Goal: Transaction & Acquisition: Purchase product/service

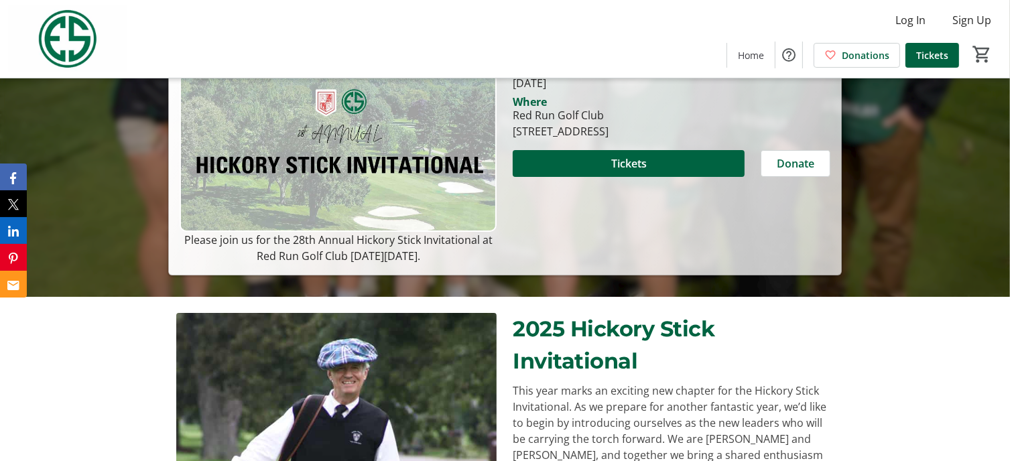
scroll to position [219, 0]
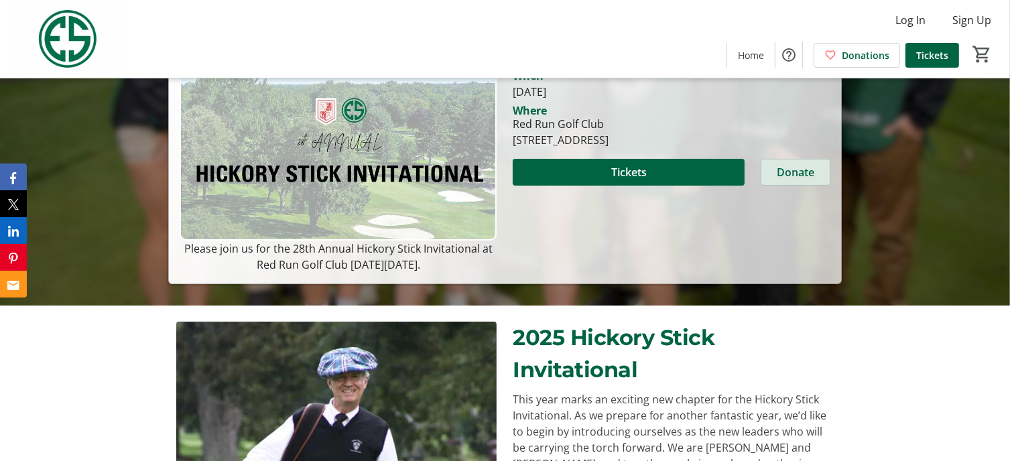
drag, startPoint x: 621, startPoint y: 182, endPoint x: 805, endPoint y: 175, distance: 184.4
click at [805, 175] on span "Donate" at bounding box center [796, 172] width 38 height 16
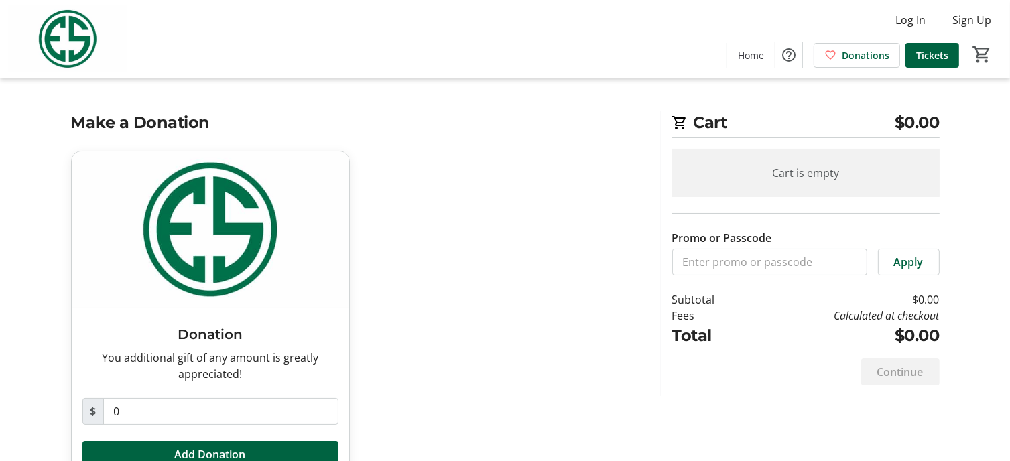
scroll to position [39, 0]
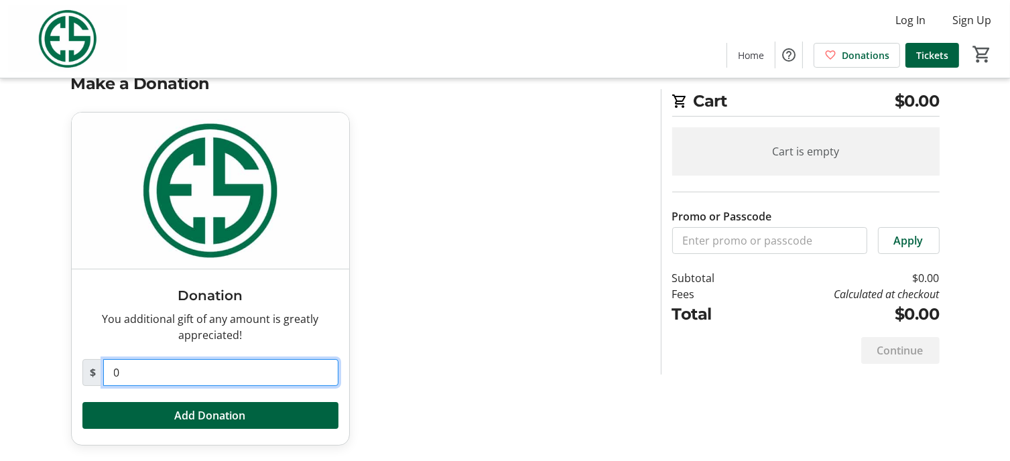
click at [131, 372] on input "0" at bounding box center [220, 372] width 235 height 27
type input "1,000"
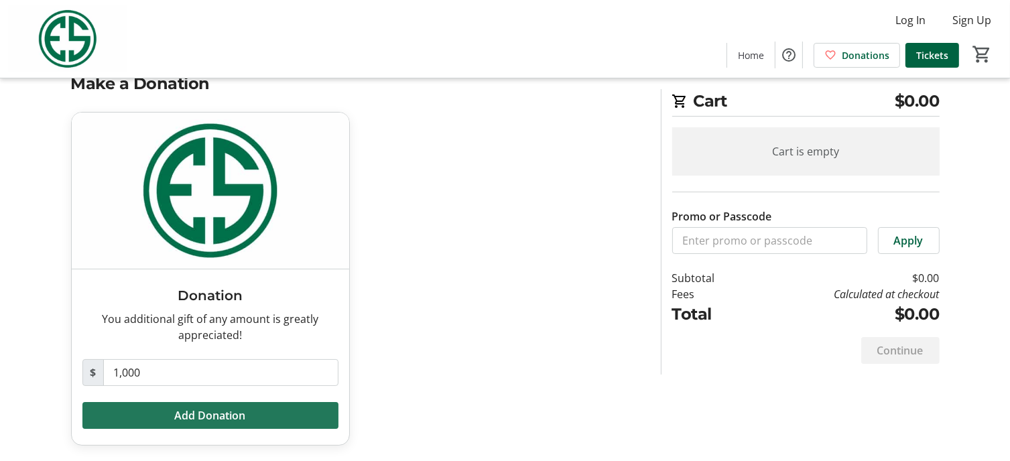
click at [257, 411] on span at bounding box center [210, 415] width 256 height 32
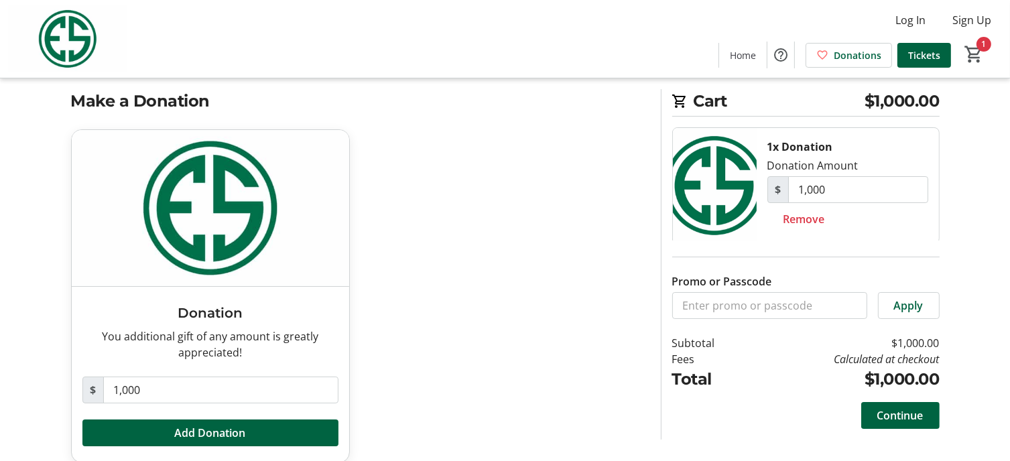
scroll to position [0, 0]
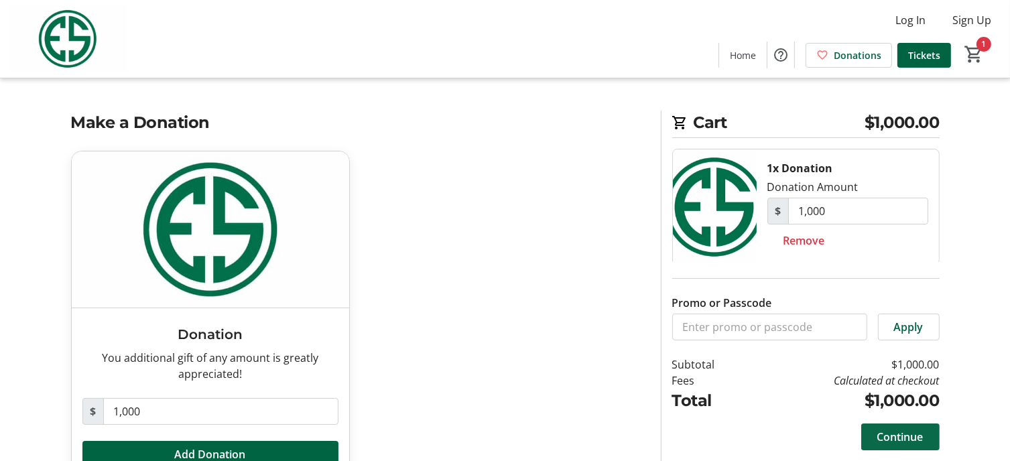
click at [900, 438] on span "Continue" at bounding box center [900, 437] width 46 height 16
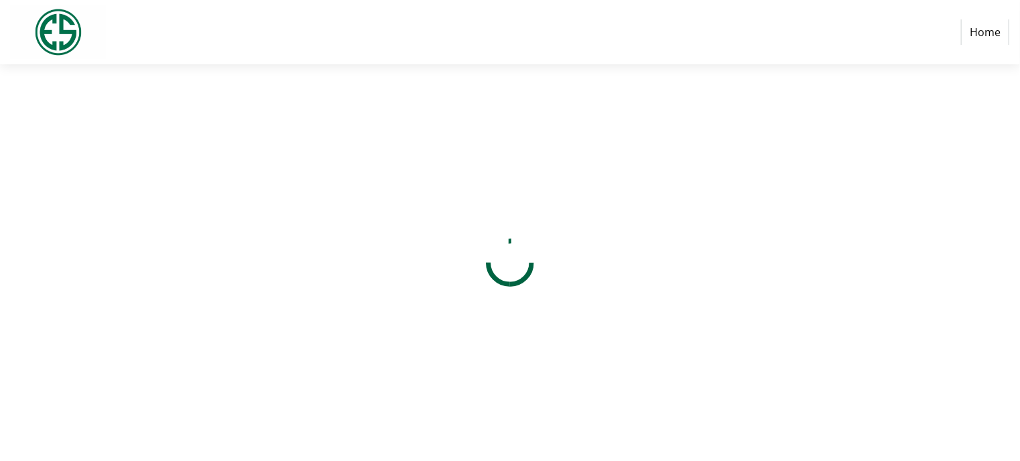
select select "US"
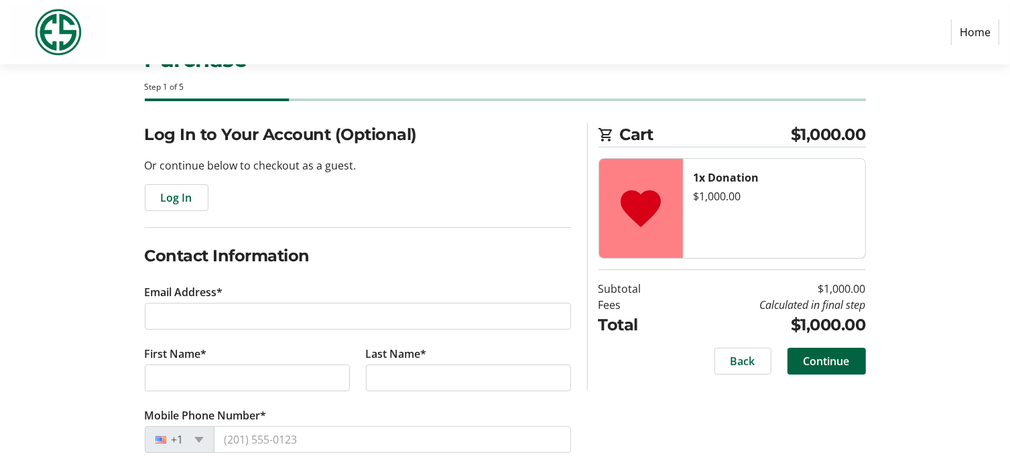
scroll to position [58, 0]
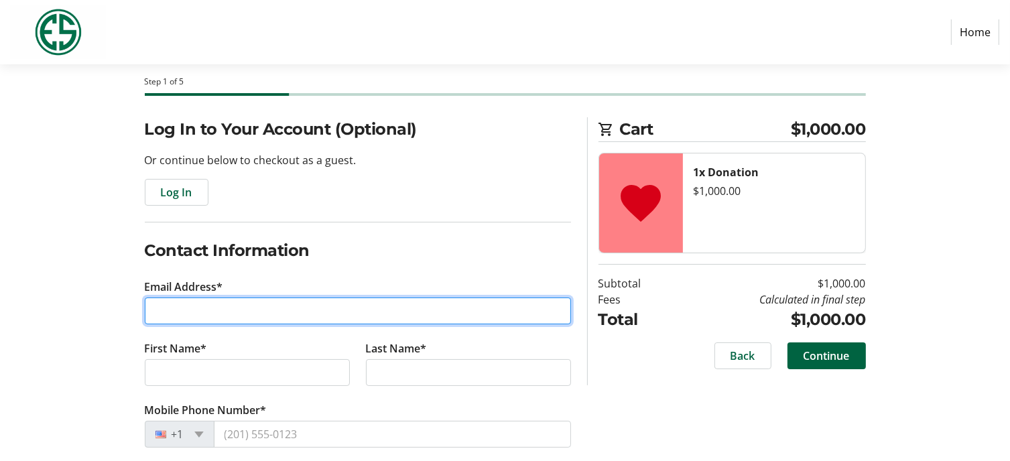
click at [195, 311] on input "Email Address*" at bounding box center [358, 311] width 426 height 27
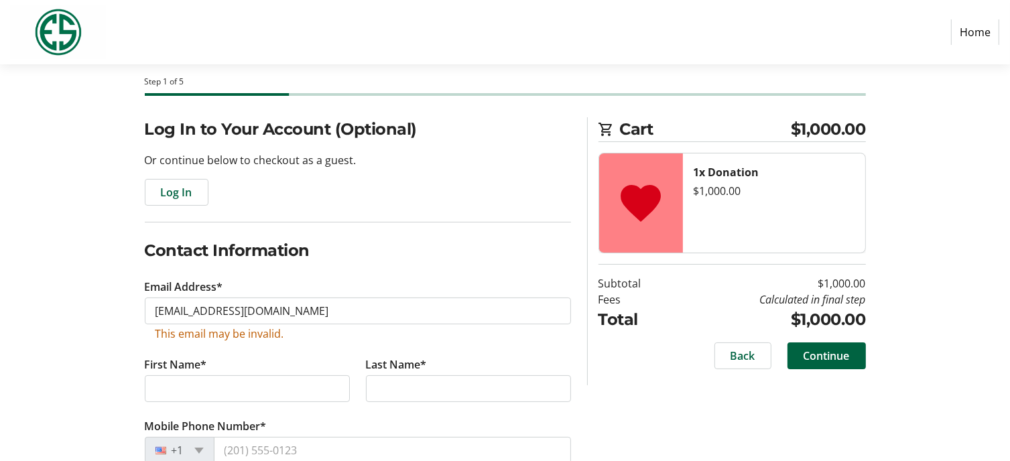
click at [166, 357] on tr-form-field "First Name*" at bounding box center [247, 387] width 221 height 62
click at [171, 387] on input "First Name*" at bounding box center [247, 388] width 205 height 27
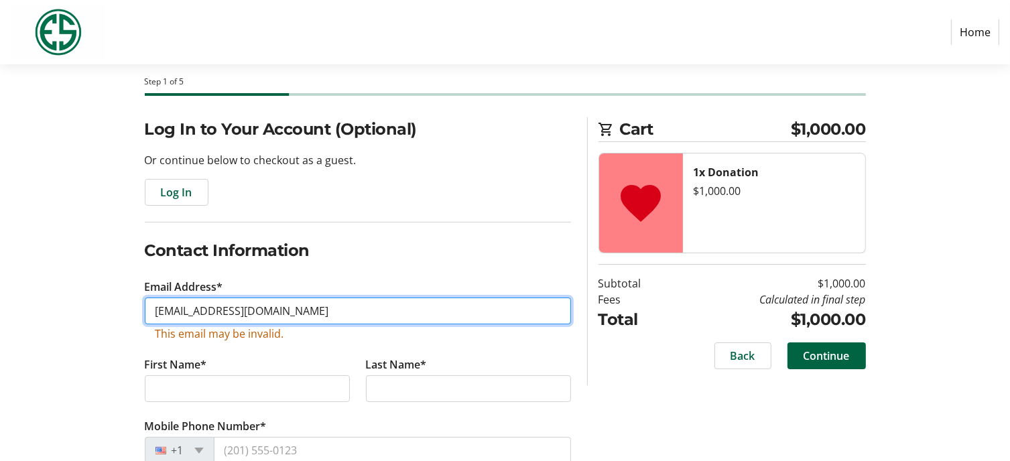
click at [237, 310] on input "[EMAIL_ADDRESS][DOMAIN_NAME]" at bounding box center [358, 311] width 426 height 27
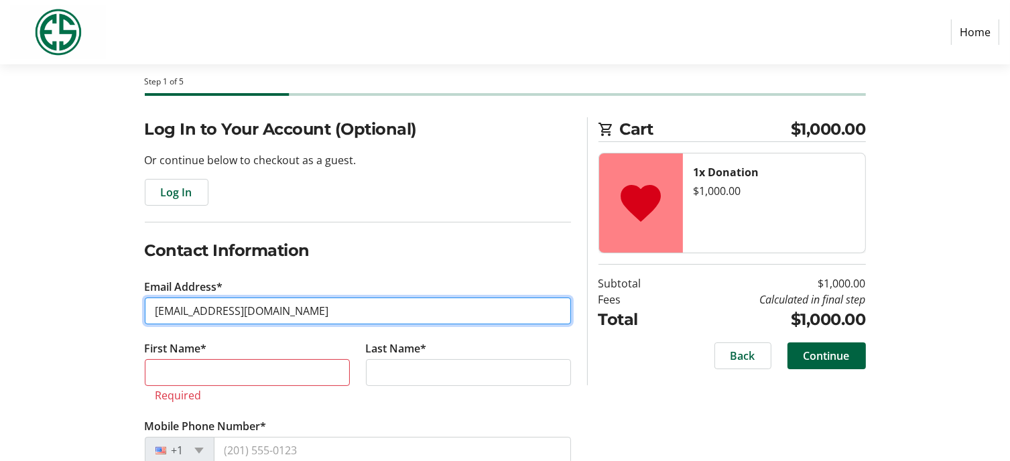
type input "[EMAIL_ADDRESS][DOMAIN_NAME]"
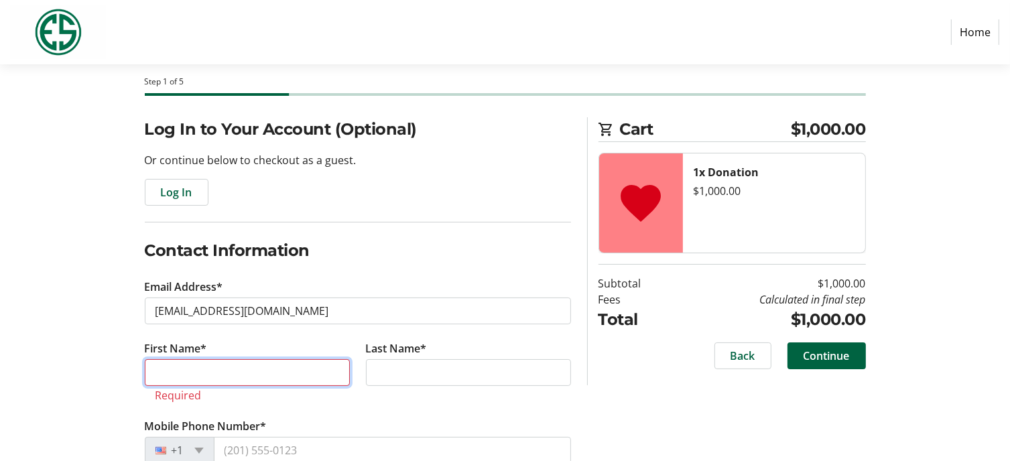
click at [204, 371] on input "First Name*" at bounding box center [247, 372] width 205 height 27
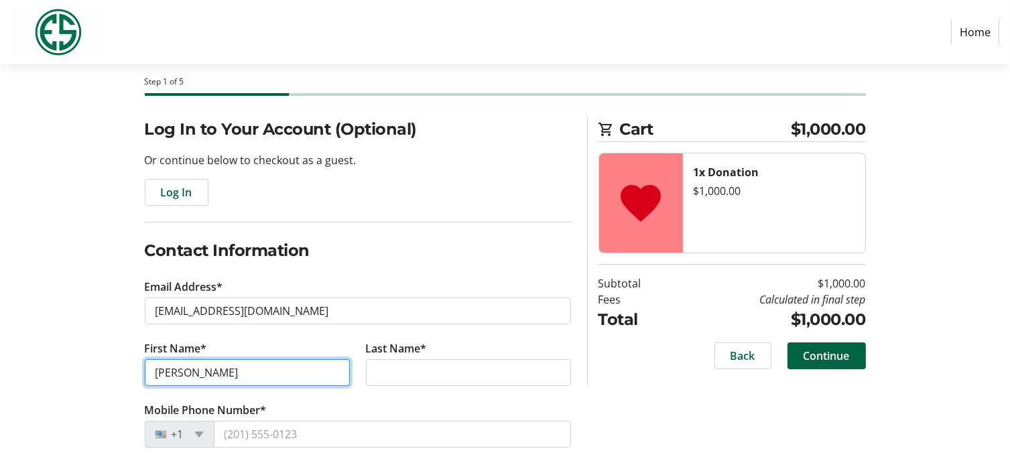
type input "[PERSON_NAME]"
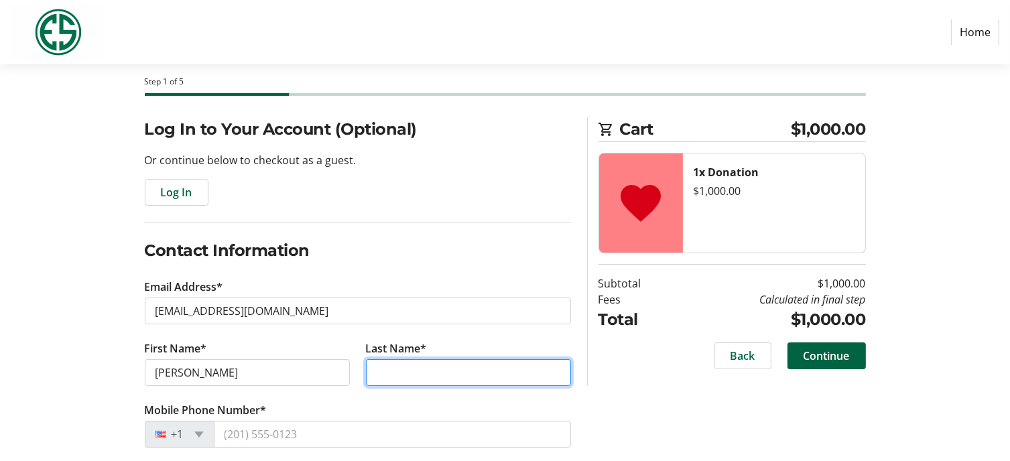
click at [389, 369] on input "Last Name*" at bounding box center [468, 372] width 205 height 27
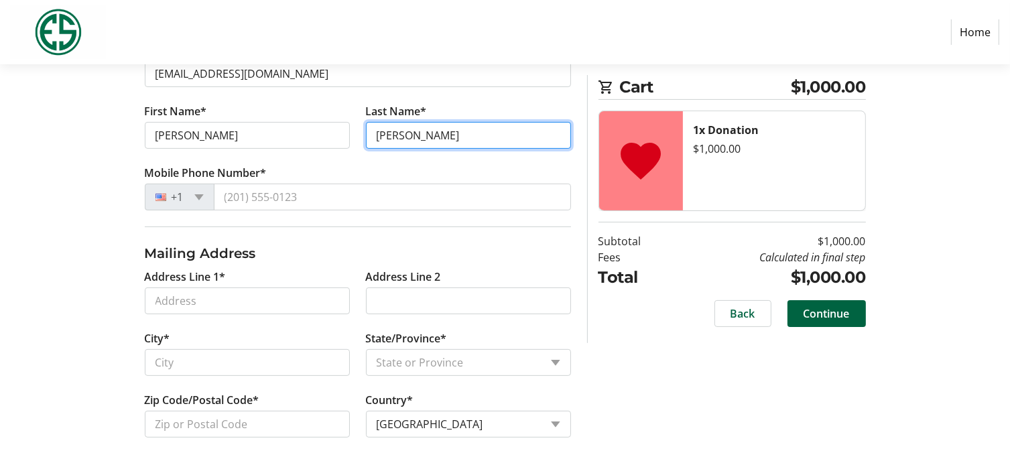
scroll to position [298, 0]
type input "[PERSON_NAME]"
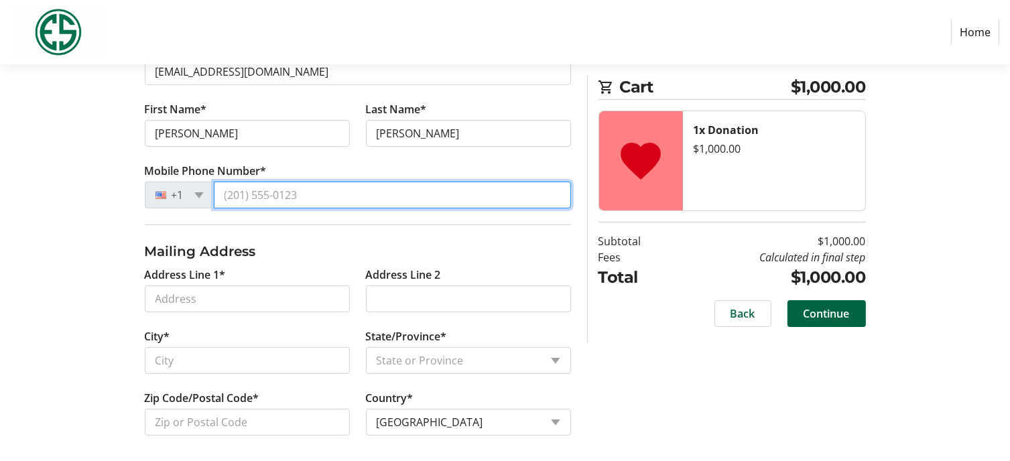
click at [254, 187] on input "Mobile Phone Number*" at bounding box center [392, 195] width 357 height 27
type input "[PHONE_NUMBER]"
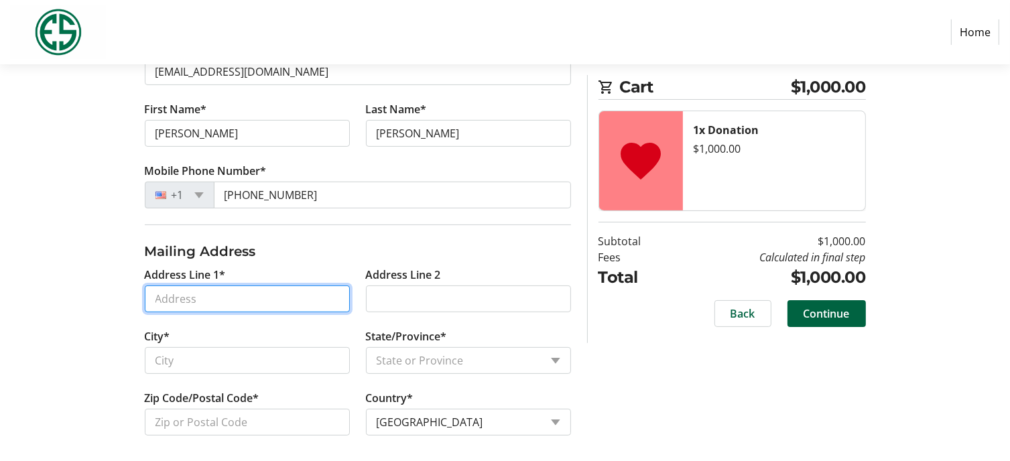
click at [174, 294] on input "Address Line 1*" at bounding box center [247, 298] width 205 height 27
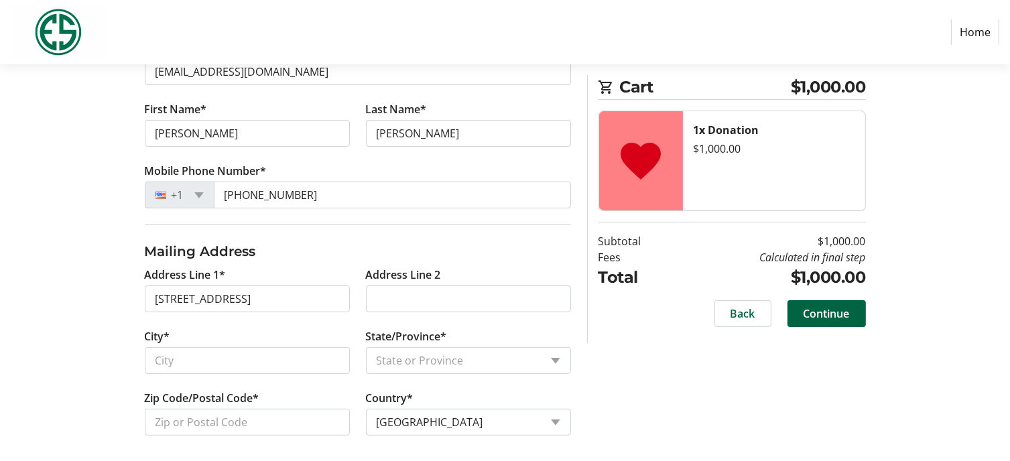
type input "[STREET_ADDRESS]"
type input "Royal Oak"
select select "MI"
type input "48067"
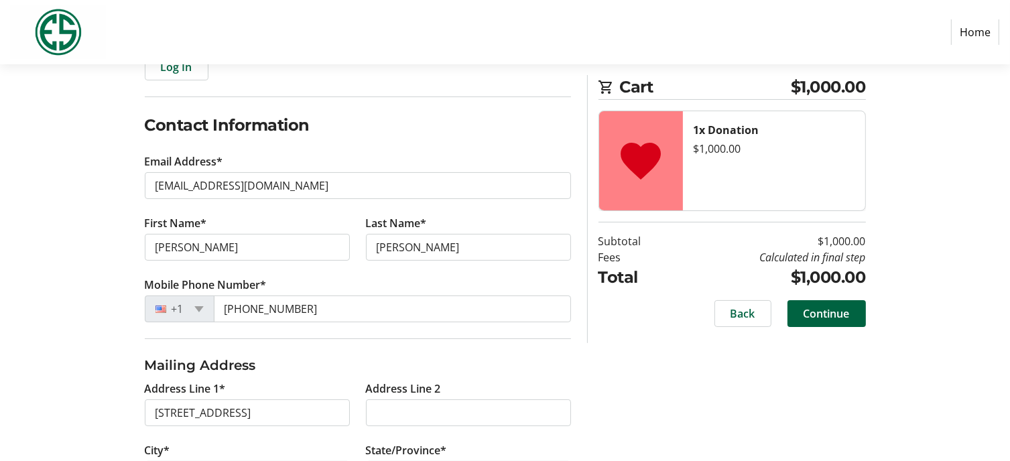
scroll to position [182, 0]
click at [824, 277] on td "$1,000.00" at bounding box center [770, 277] width 190 height 24
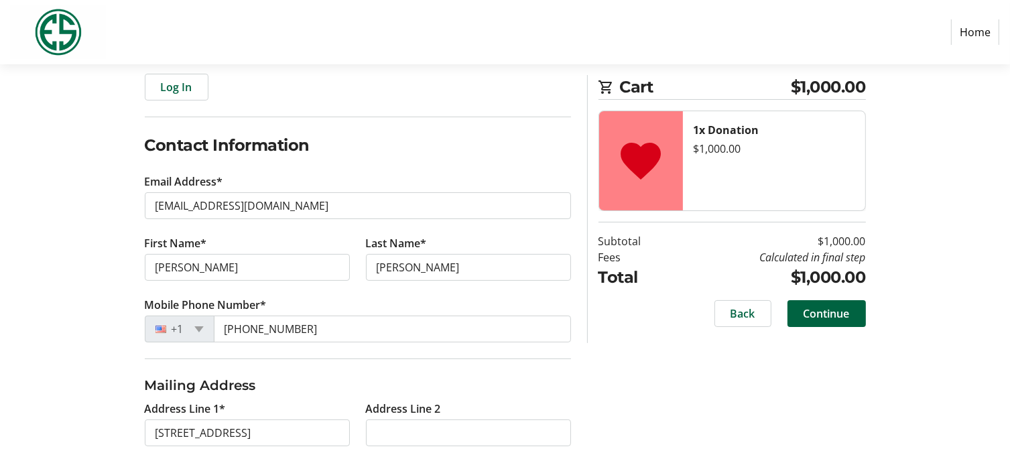
scroll to position [163, 0]
click at [819, 310] on span "Continue" at bounding box center [826, 314] width 46 height 16
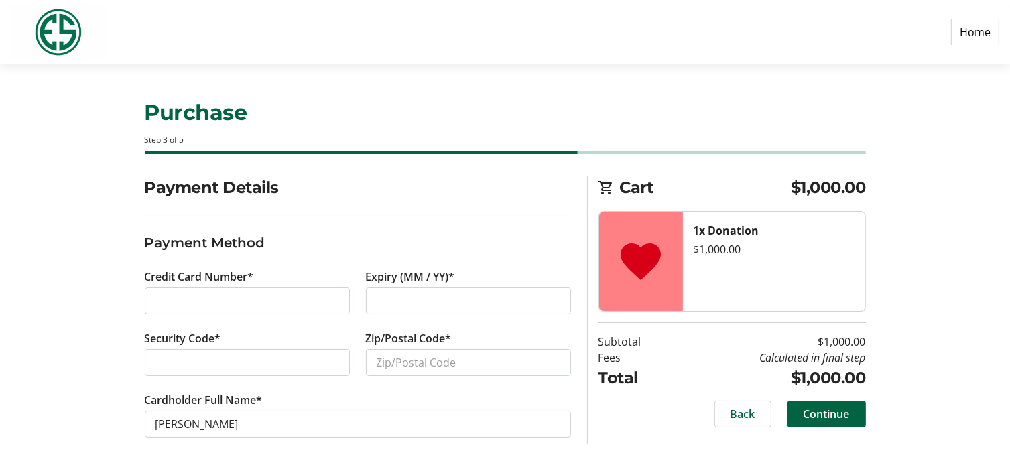
click at [261, 396] on label "Cardholder Full Name*" at bounding box center [204, 400] width 118 height 16
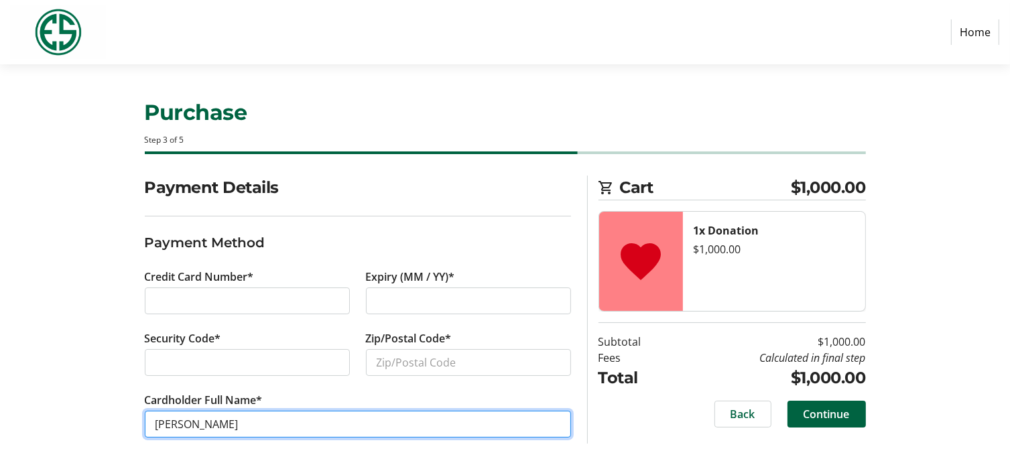
click at [261, 411] on input "[PERSON_NAME]" at bounding box center [358, 424] width 426 height 27
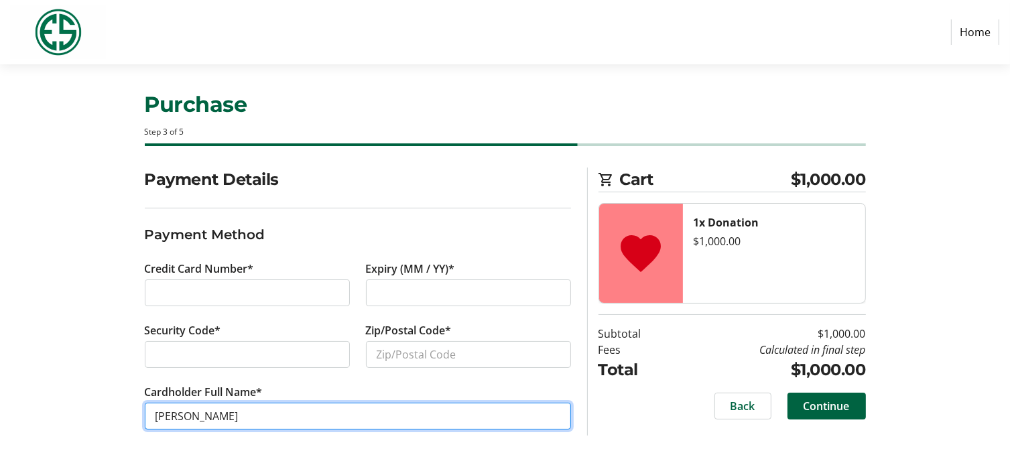
scroll to position [7, 0]
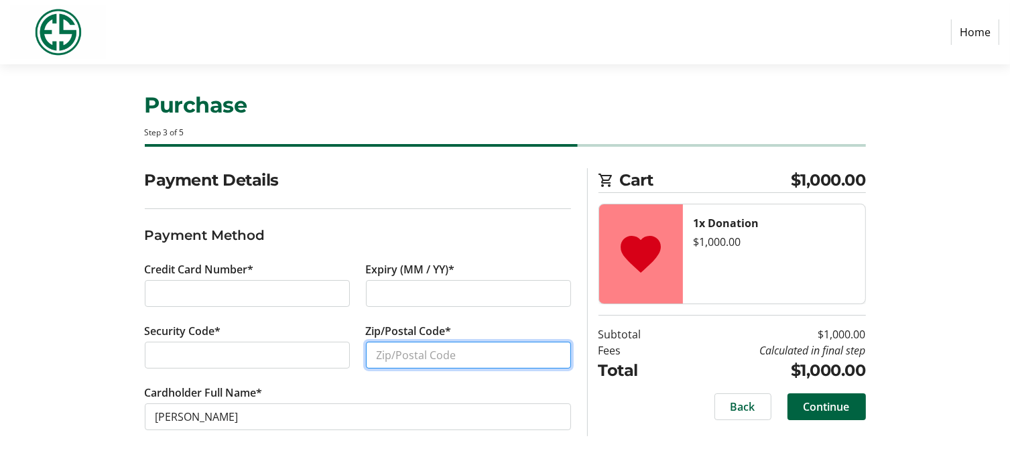
click at [386, 356] on input "Zip/Postal Code*" at bounding box center [468, 355] width 205 height 27
type input "48067"
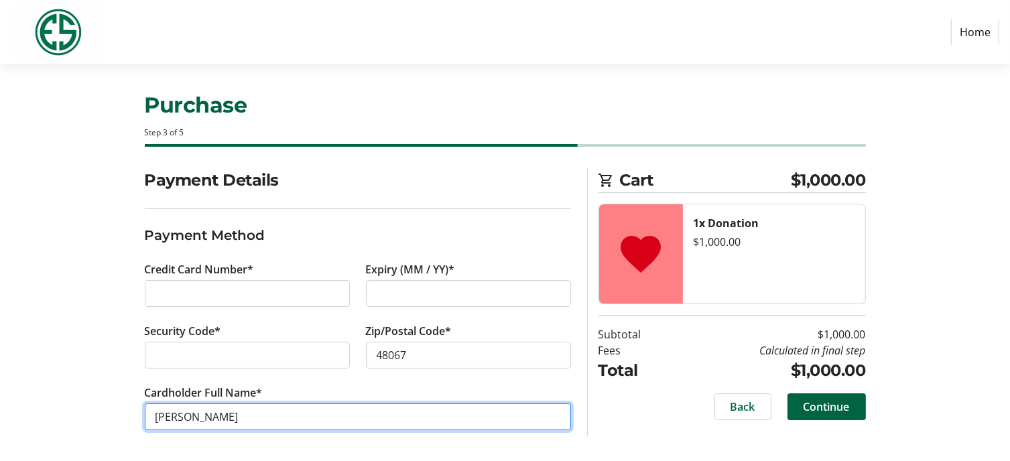
click at [261, 419] on input "[PERSON_NAME]" at bounding box center [358, 416] width 426 height 27
type input "k"
type input "independent medical"
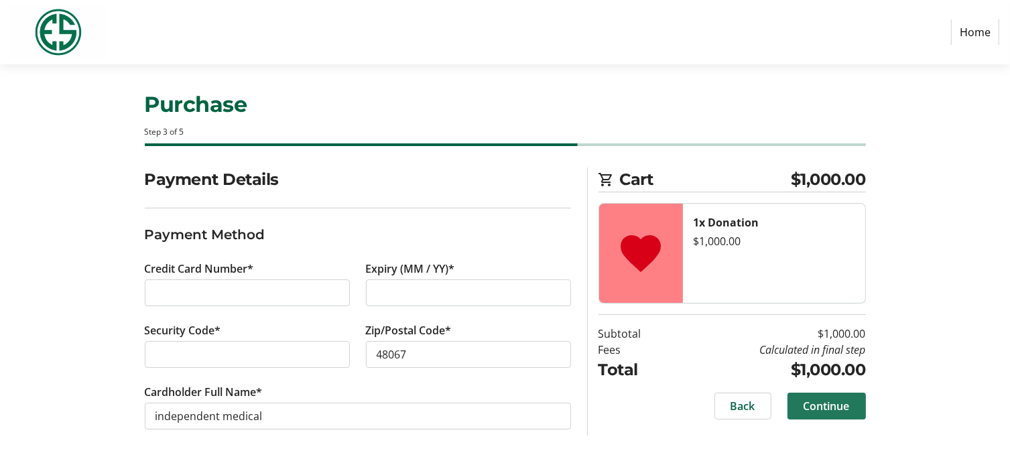
click at [822, 405] on span "Continue" at bounding box center [826, 406] width 46 height 16
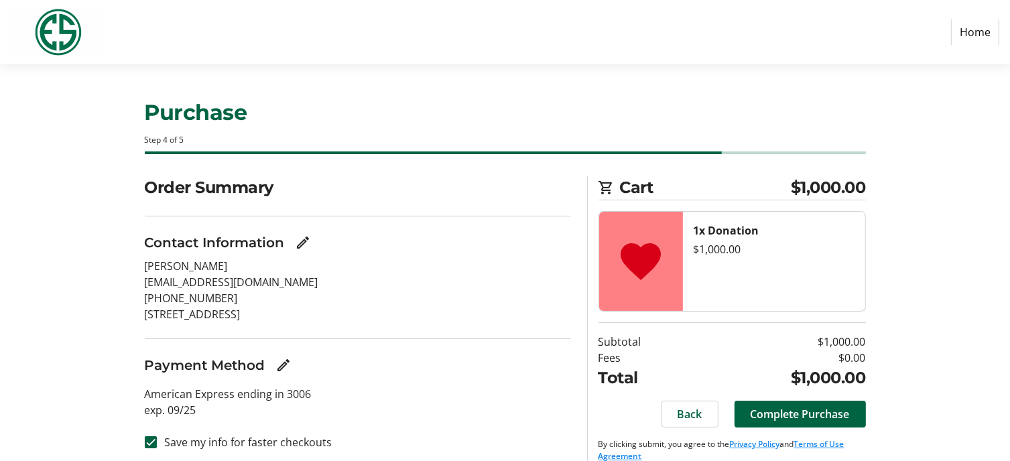
scroll to position [17, 0]
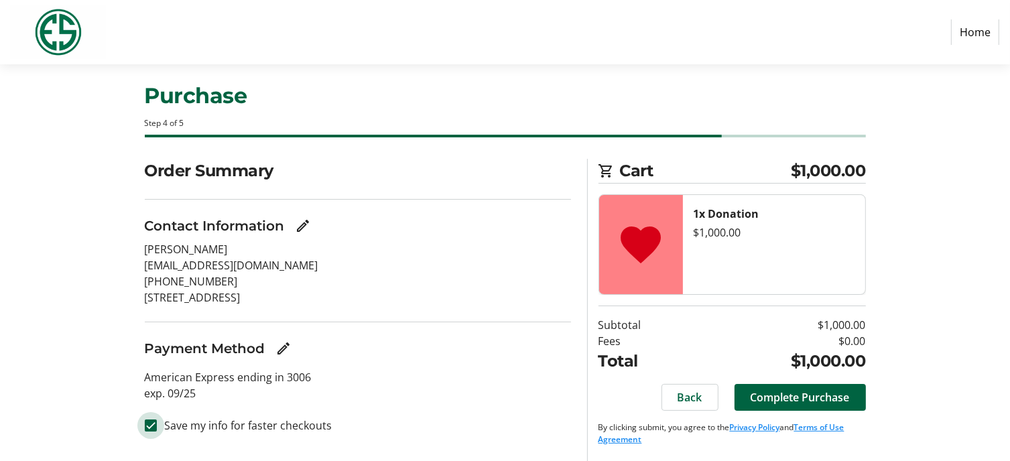
click at [151, 421] on input "Save my info for faster checkouts" at bounding box center [151, 425] width 12 height 12
checkbox input "false"
click at [802, 391] on span "Complete Purchase" at bounding box center [800, 397] width 99 height 16
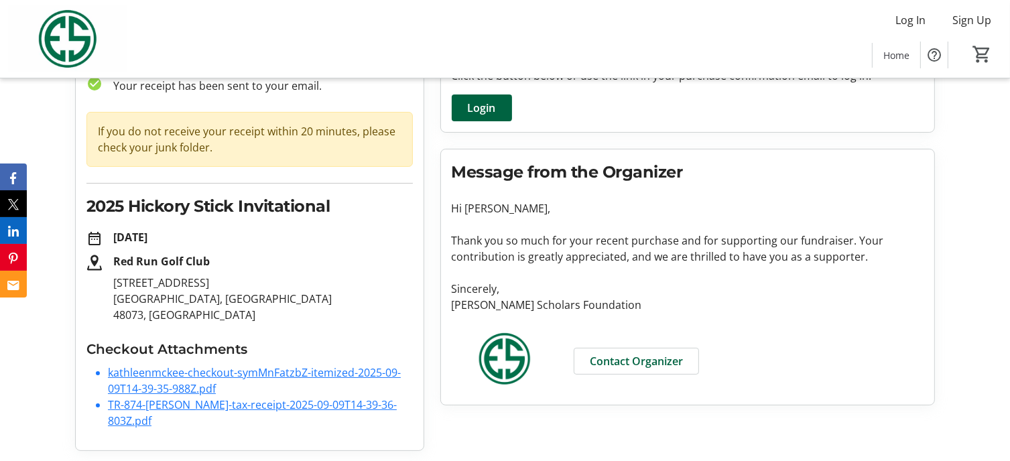
scroll to position [94, 0]
click at [625, 354] on span "Contact Organizer" at bounding box center [636, 362] width 93 height 16
